Goal: Navigation & Orientation: Find specific page/section

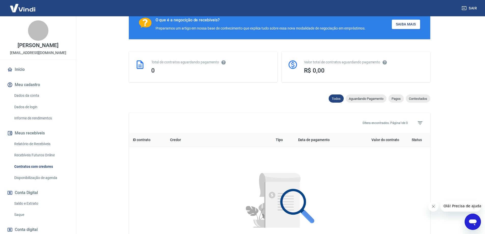
scroll to position [34, 0]
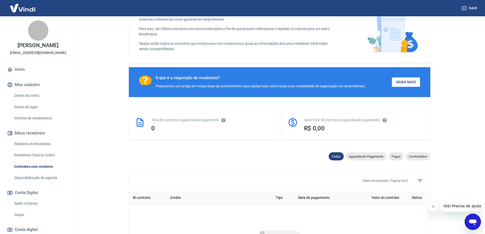
click at [29, 9] on img at bounding box center [22, 8] width 33 height 16
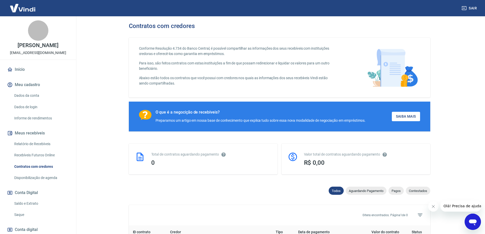
click at [26, 8] on img at bounding box center [22, 8] width 33 height 16
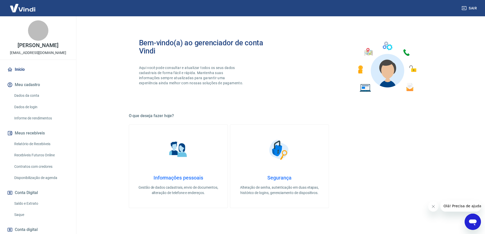
click at [17, 67] on link "Início" at bounding box center [38, 69] width 64 height 11
